Goal: Use online tool/utility: Utilize a website feature to perform a specific function

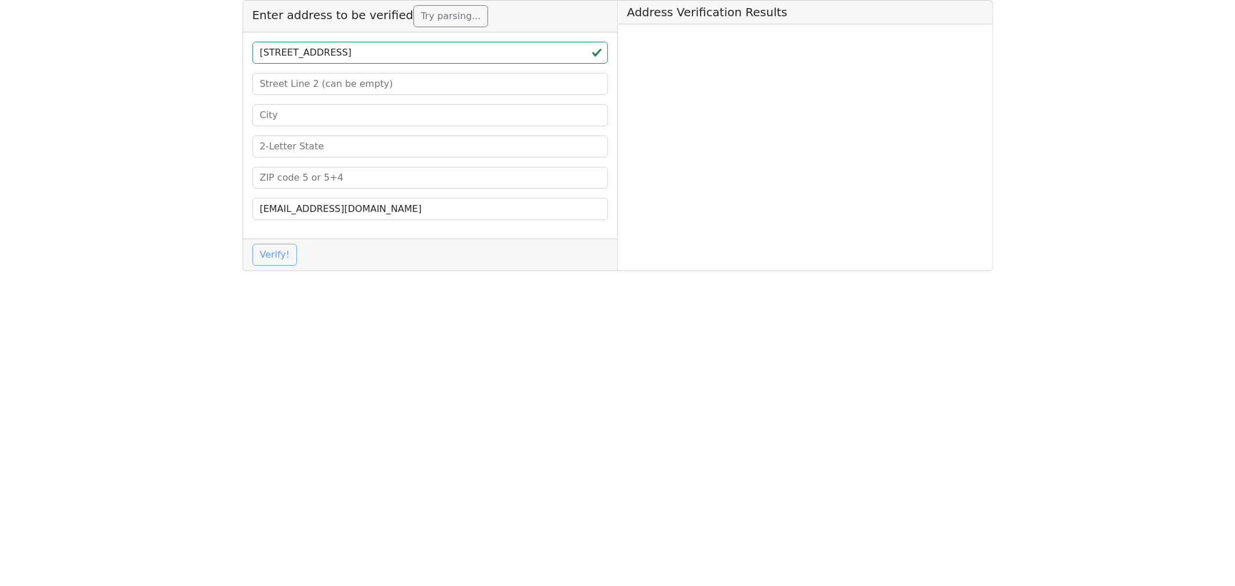
type input "[STREET_ADDRESS]"
click at [285, 180] on input at bounding box center [430, 178] width 356 height 22
paste input "73034"
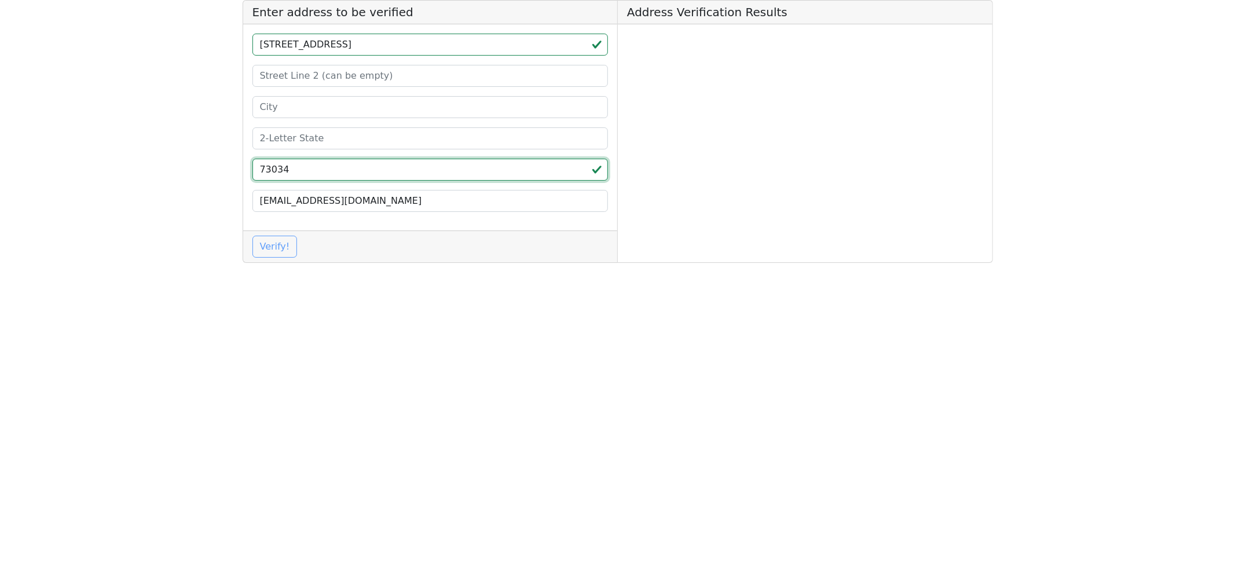
type input "73034"
click at [316, 43] on input "[STREET_ADDRESS]" at bounding box center [430, 45] width 356 height 22
type input "[STREET_ADDRESS]"
click at [284, 111] on input at bounding box center [430, 107] width 356 height 22
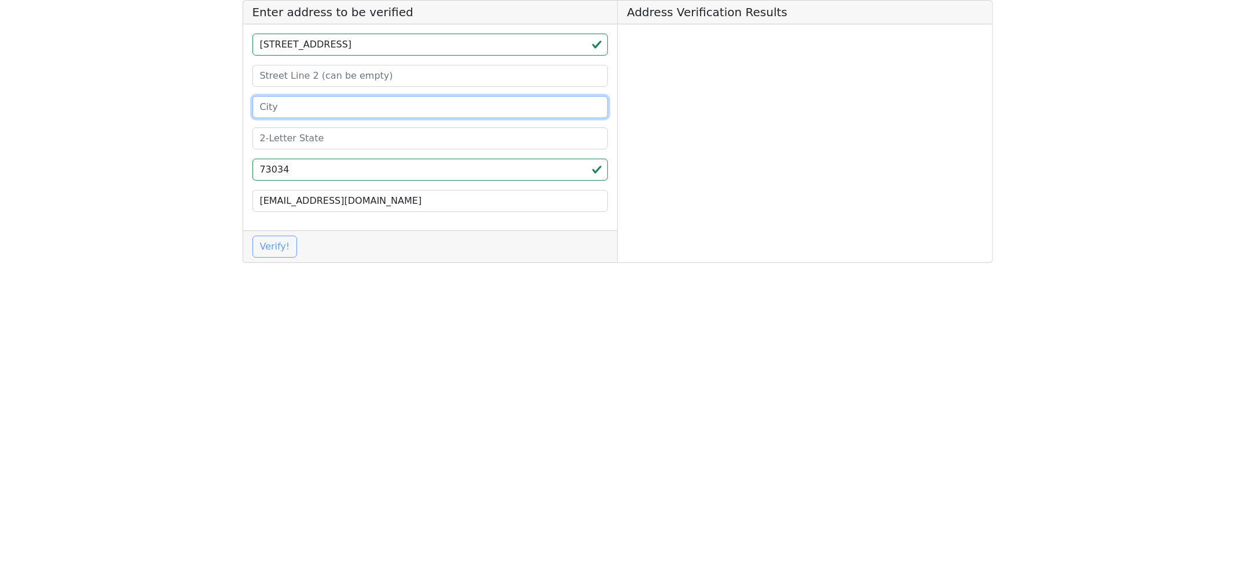
paste input "[PERSON_NAME]"
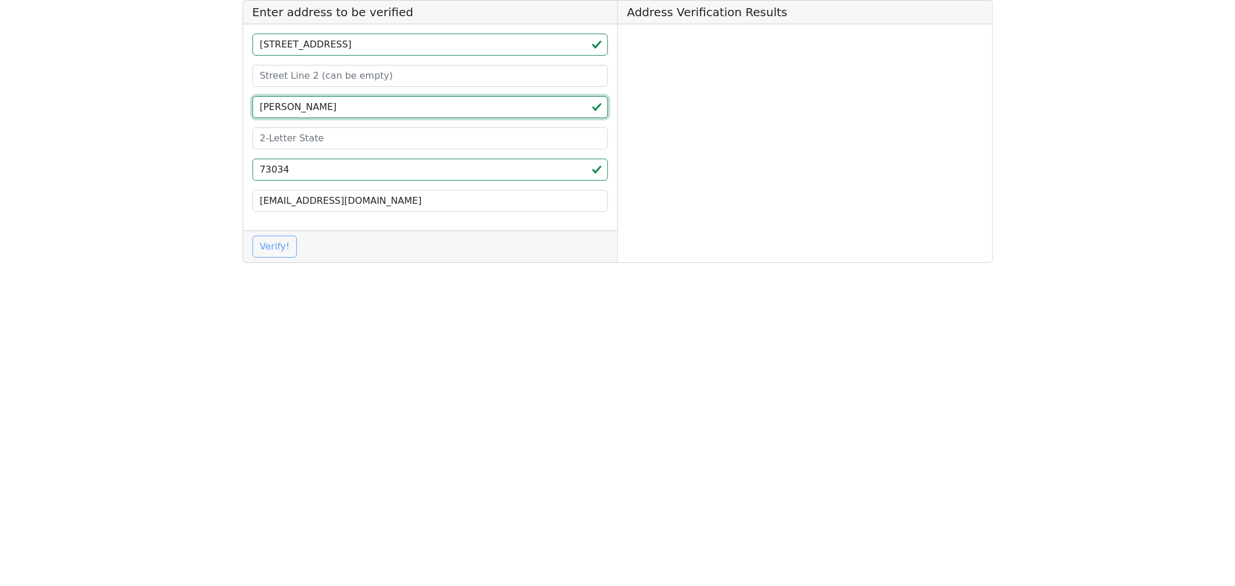
type input "[PERSON_NAME]"
click at [331, 45] on input "[STREET_ADDRESS]" at bounding box center [430, 45] width 356 height 22
type input "[STREET_ADDRESS]"
click at [284, 136] on input at bounding box center [430, 138] width 356 height 22
drag, startPoint x: 294, startPoint y: 145, endPoint x: 223, endPoint y: 130, distance: 71.5
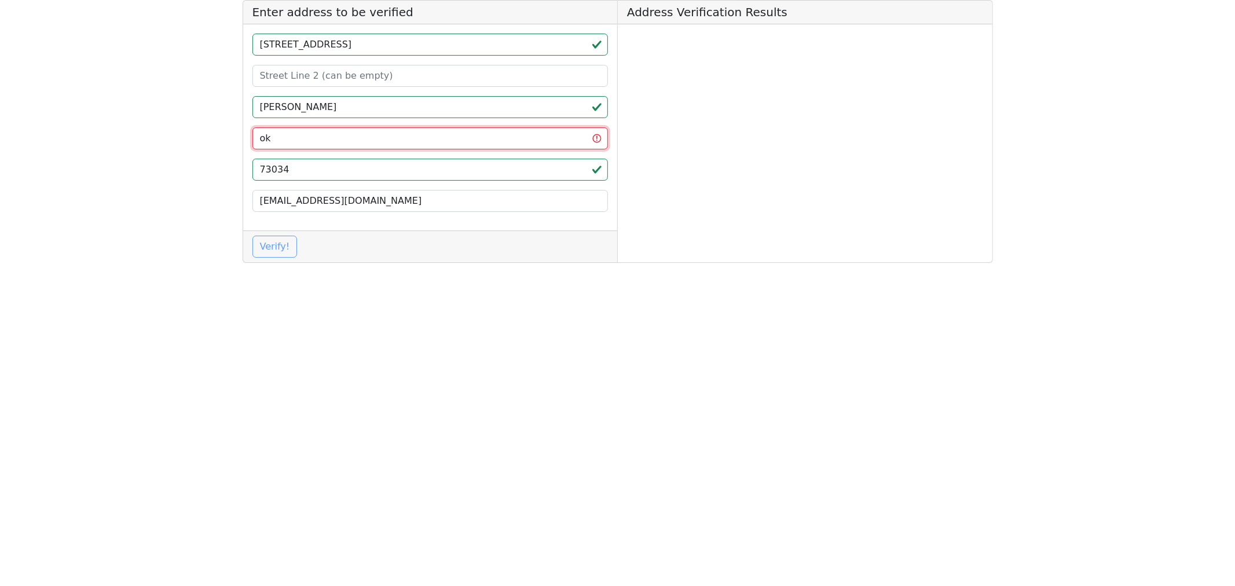
click at [223, 130] on app-root "Enter address to be verified [STREET_ADDRESS] [EMAIL_ADDRESS][DOMAIN_NAME] Veri…" at bounding box center [617, 136] width 1235 height 272
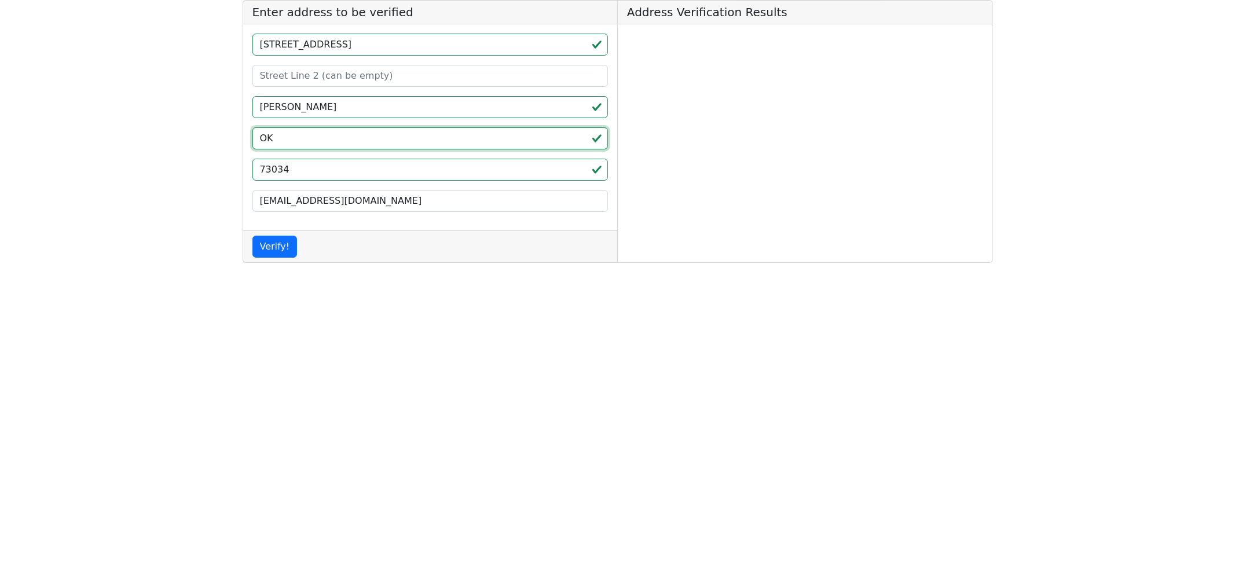
type input "OK"
click at [262, 250] on button "Verify!" at bounding box center [274, 247] width 45 height 22
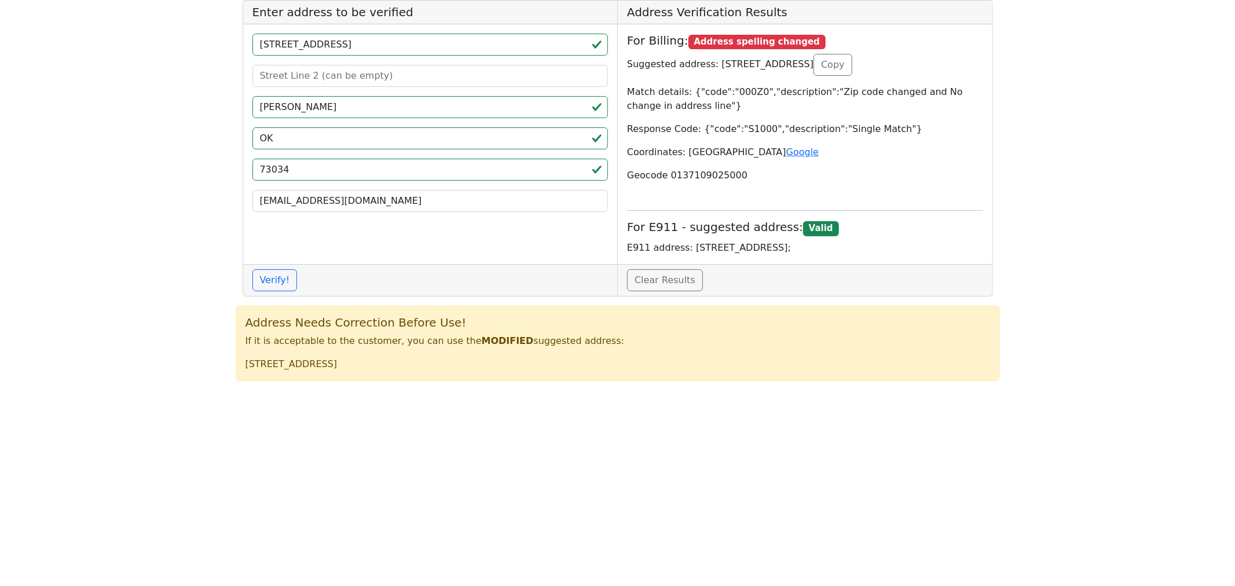
click at [470, 390] on html "Enter address to be verified [STREET_ADDRESS] [EMAIL_ADDRESS][DOMAIN_NAME] Veri…" at bounding box center [617, 195] width 1235 height 390
click at [508, 390] on html "Enter address to be verified [STREET_ADDRESS] [EMAIL_ADDRESS][DOMAIN_NAME] Veri…" at bounding box center [617, 195] width 1235 height 390
click at [717, 390] on html "Enter address to be verified [STREET_ADDRESS] [EMAIL_ADDRESS][DOMAIN_NAME] Veri…" at bounding box center [617, 195] width 1235 height 390
click at [371, 390] on html "Enter address to be verified [STREET_ADDRESS] [EMAIL_ADDRESS][DOMAIN_NAME] Veri…" at bounding box center [617, 195] width 1235 height 390
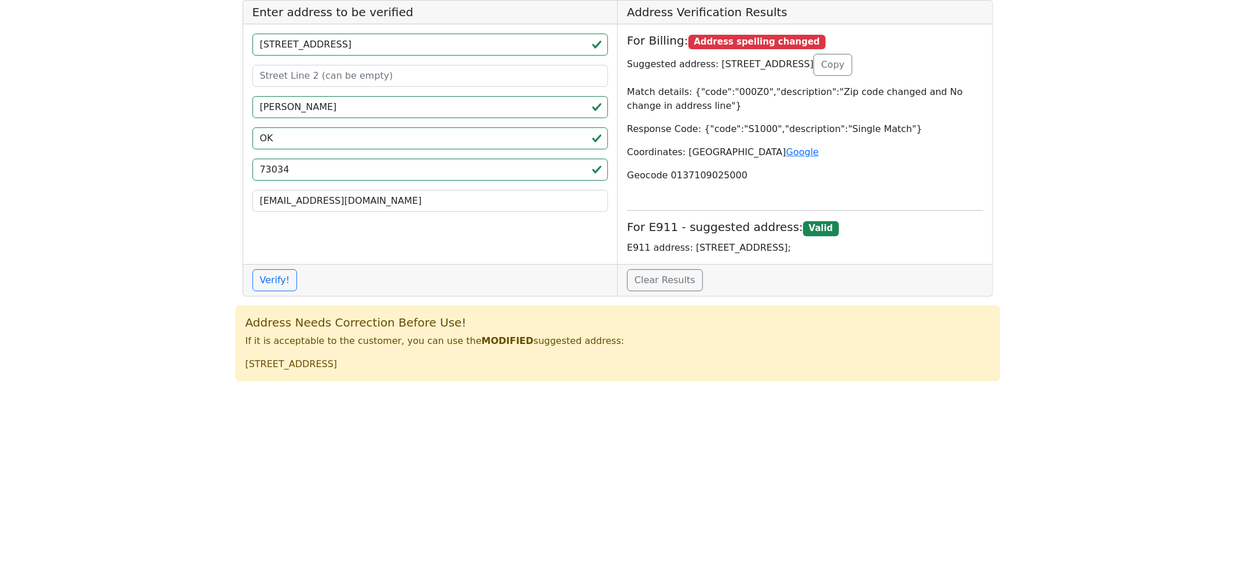
click at [543, 390] on html "Enter address to be verified [STREET_ADDRESS] [EMAIL_ADDRESS][DOMAIN_NAME] Veri…" at bounding box center [617, 195] width 1235 height 390
click at [584, 390] on html "Enter address to be verified [STREET_ADDRESS] [EMAIL_ADDRESS][DOMAIN_NAME] Veri…" at bounding box center [617, 195] width 1235 height 390
click at [554, 390] on html "Enter address to be verified [STREET_ADDRESS] [EMAIL_ADDRESS][DOMAIN_NAME] Veri…" at bounding box center [617, 195] width 1235 height 390
click at [496, 390] on html "Enter address to be verified [STREET_ADDRESS] [EMAIL_ADDRESS][DOMAIN_NAME] Veri…" at bounding box center [617, 195] width 1235 height 390
